Goal: Information Seeking & Learning: Learn about a topic

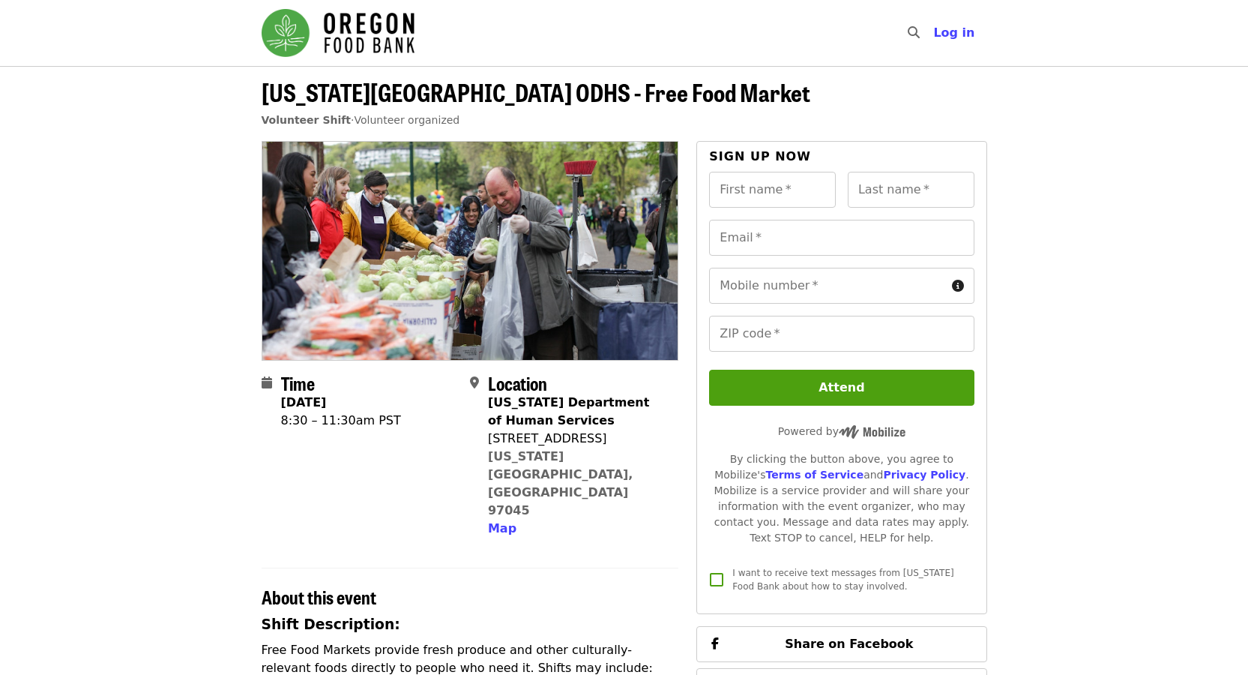
click at [346, 33] on img "Main navigation" at bounding box center [338, 33] width 153 height 48
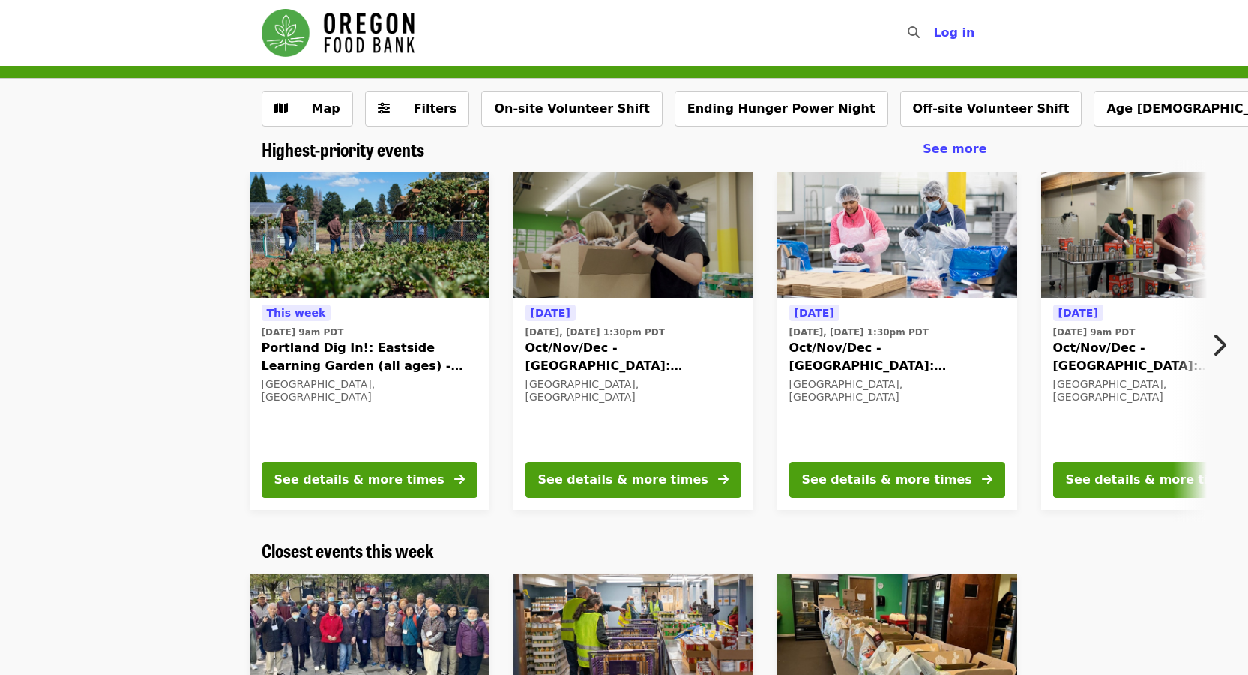
click at [1226, 346] on icon "chevron-right icon" at bounding box center [1219, 345] width 15 height 28
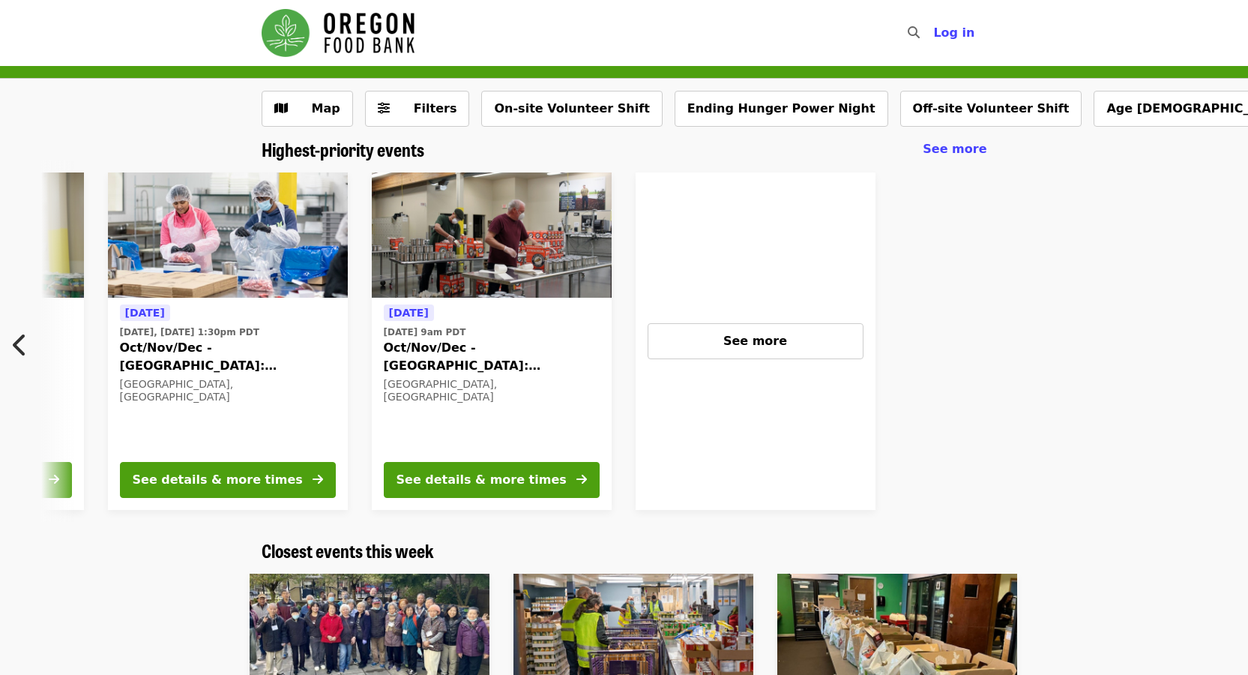
scroll to position [0, 684]
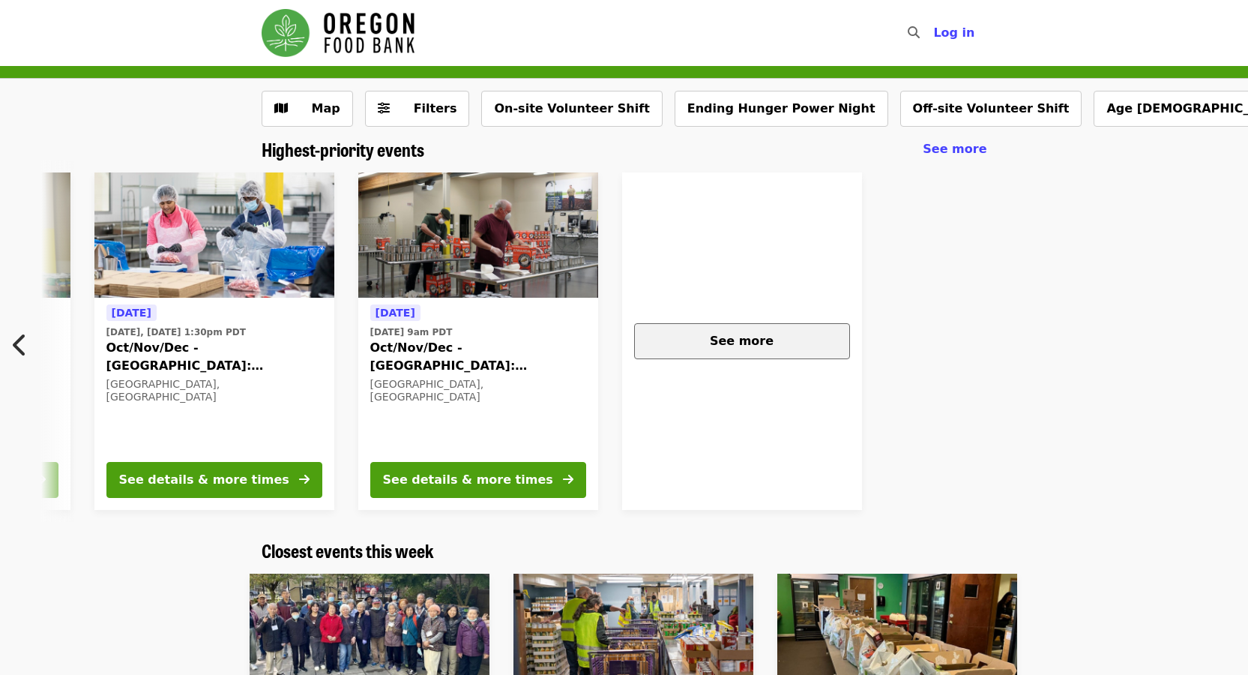
click at [771, 348] on div "See more" at bounding box center [742, 341] width 190 height 18
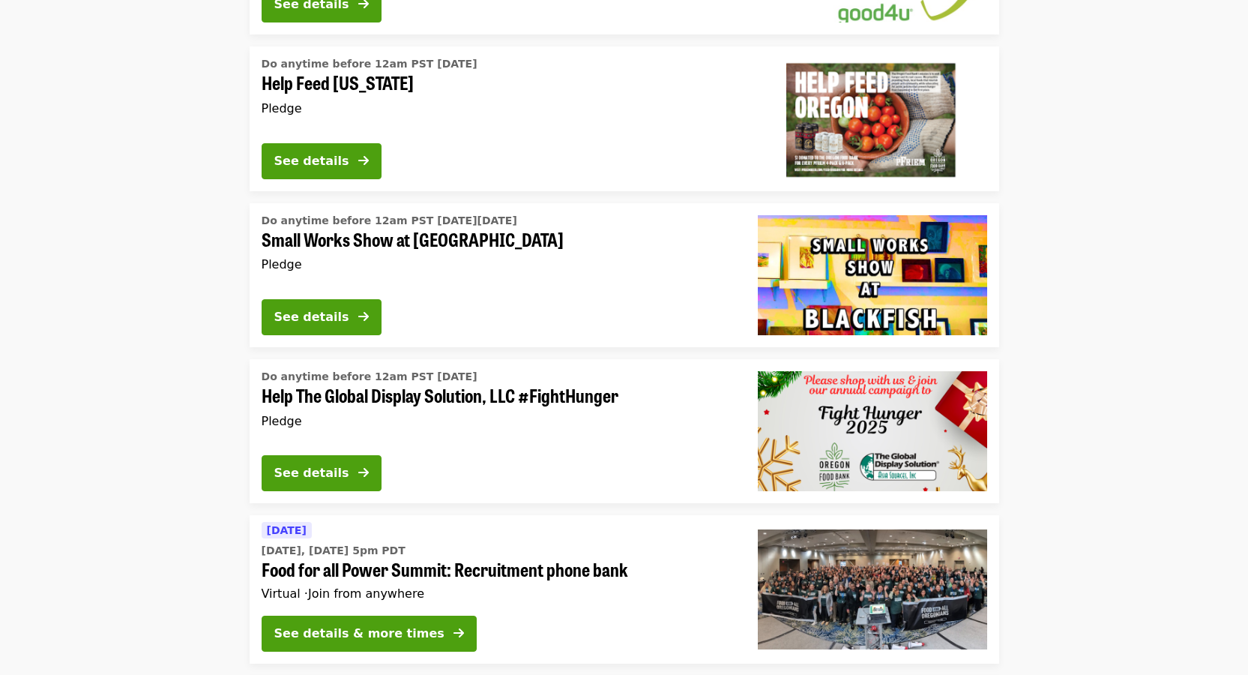
scroll to position [4159, 0]
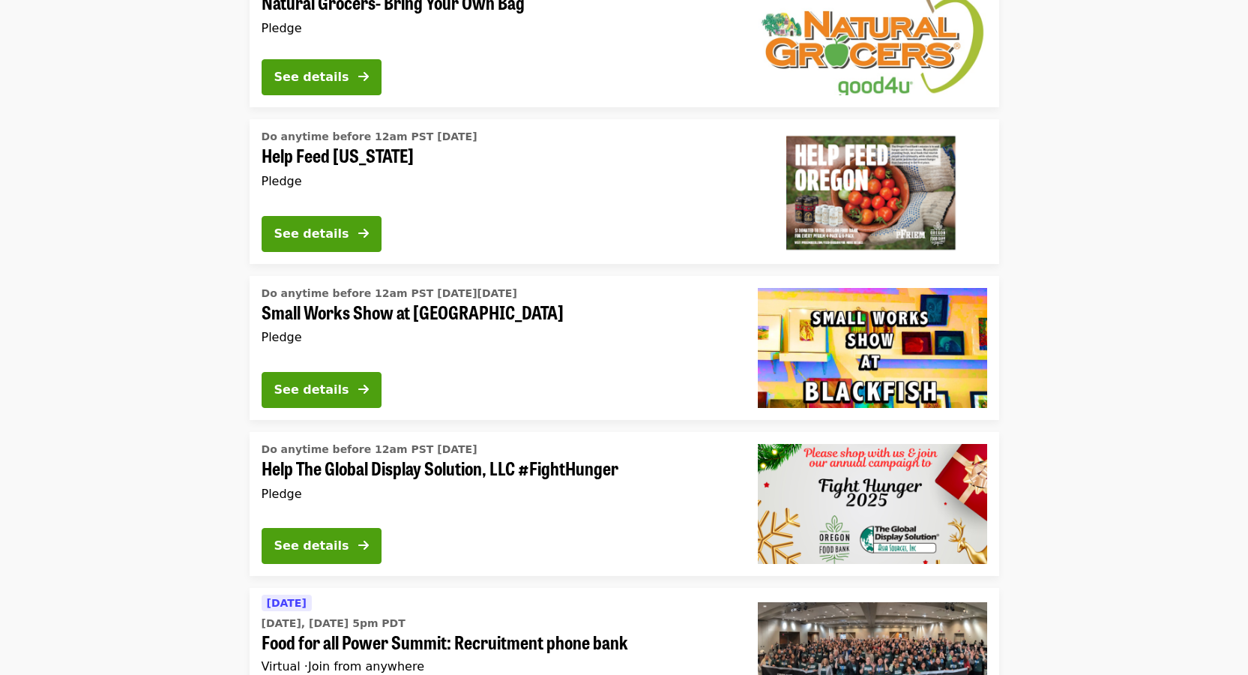
click at [550, 457] on span "Help The Global Display Solution, LLC #FightHunger" at bounding box center [498, 468] width 472 height 22
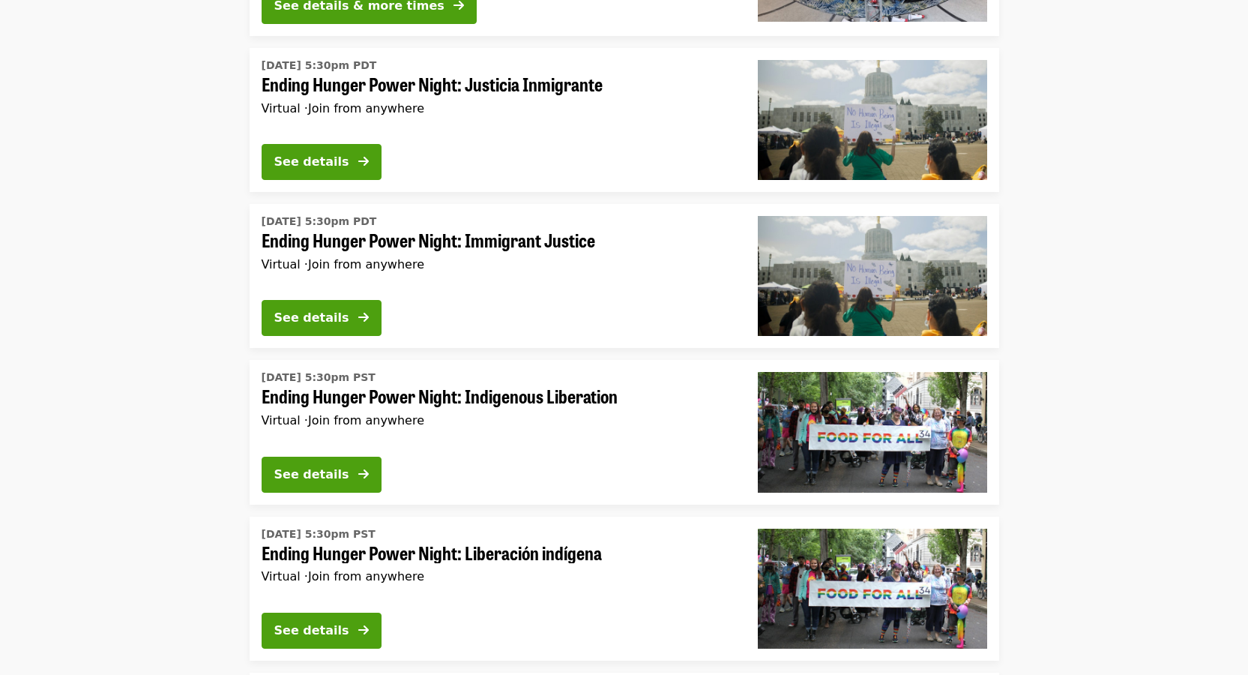
scroll to position [5294, 0]
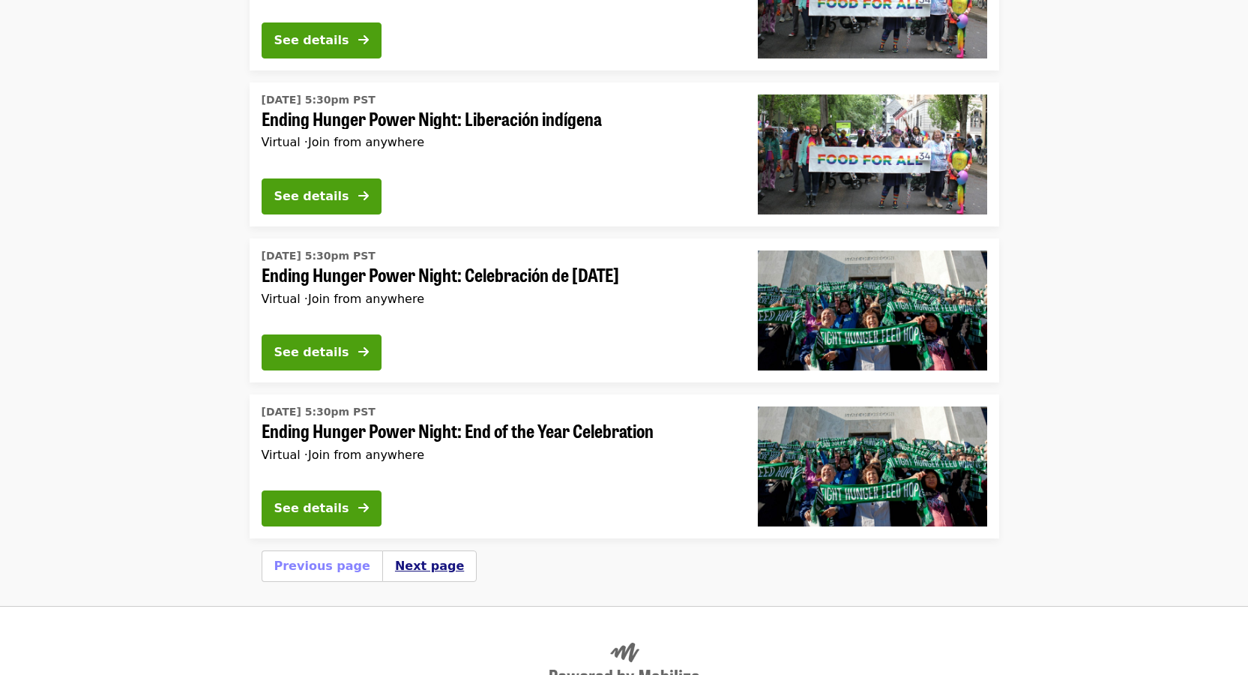
click at [412, 557] on button "Next page" at bounding box center [429, 566] width 69 height 18
